Goal: Task Accomplishment & Management: Manage account settings

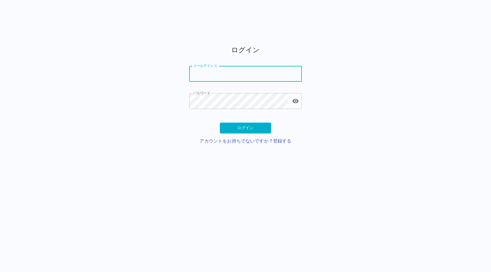
click at [191, 77] on input "メールアドレス" at bounding box center [245, 74] width 112 height 16
type input "*"
type input "**"
